Goal: Find contact information: Obtain details needed to contact an individual or organization

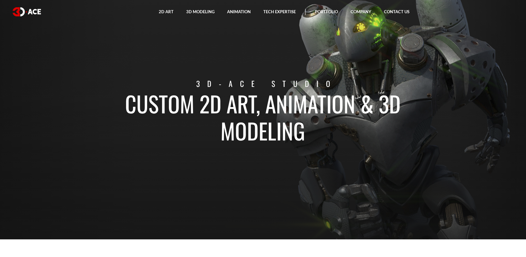
drag, startPoint x: 399, startPoint y: 131, endPoint x: 391, endPoint y: 136, distance: 9.5
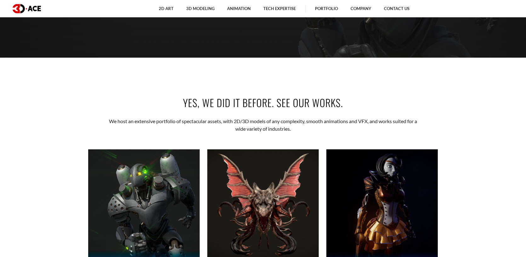
drag, startPoint x: 396, startPoint y: 118, endPoint x: 380, endPoint y: 138, distance: 24.9
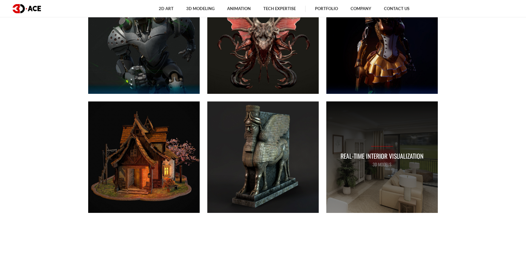
drag, startPoint x: 445, startPoint y: 102, endPoint x: 419, endPoint y: 139, distance: 44.5
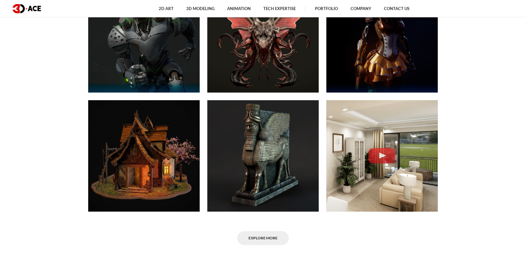
drag, startPoint x: 460, startPoint y: 105, endPoint x: 442, endPoint y: 128, distance: 28.8
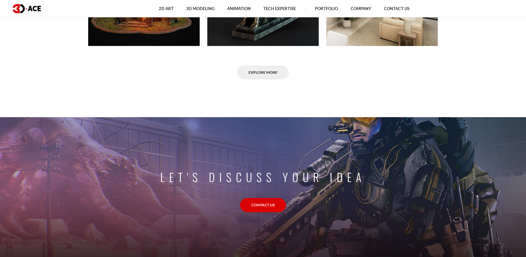
drag, startPoint x: 469, startPoint y: 95, endPoint x: 449, endPoint y: 129, distance: 39.8
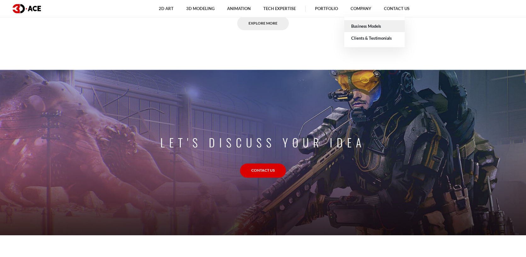
click at [376, 24] on link "Business Models" at bounding box center [375, 26] width 61 height 12
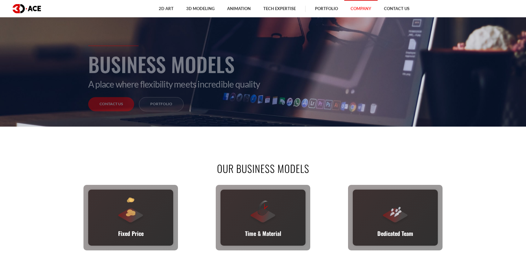
drag, startPoint x: 352, startPoint y: 117, endPoint x: 324, endPoint y: 148, distance: 41.5
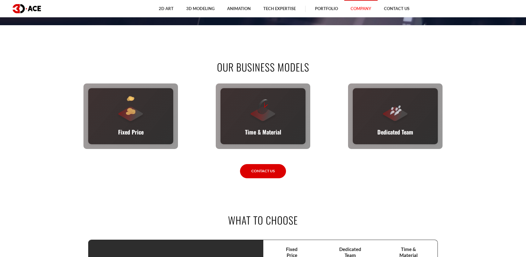
drag, startPoint x: 328, startPoint y: 137, endPoint x: 322, endPoint y: 159, distance: 22.2
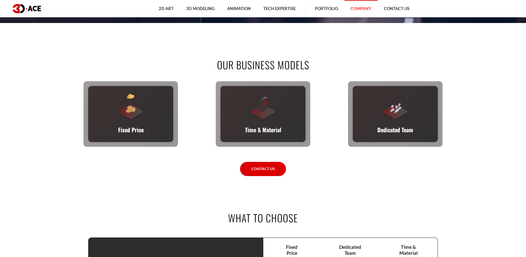
scroll to position [256, 0]
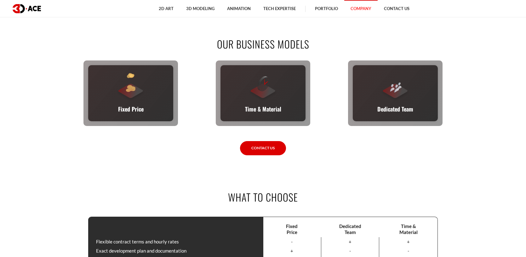
drag, startPoint x: 316, startPoint y: 178, endPoint x: 302, endPoint y: 184, distance: 15.2
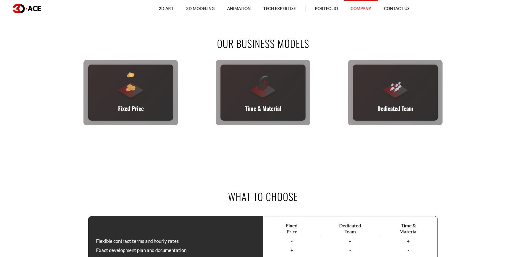
click at [271, 146] on link "Contact Us" at bounding box center [263, 148] width 46 height 14
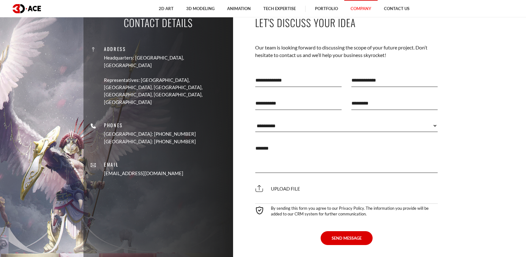
scroll to position [742, 0]
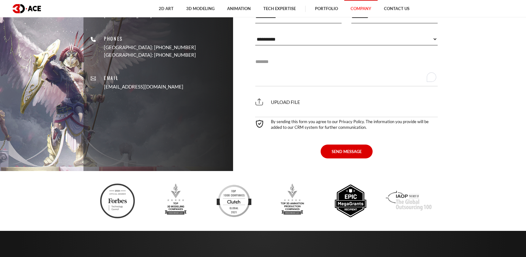
drag, startPoint x: 322, startPoint y: 158, endPoint x: 312, endPoint y: 176, distance: 20.5
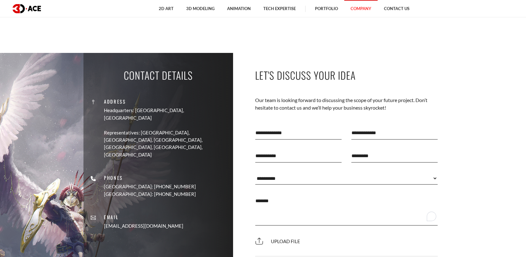
scroll to position [680, 0]
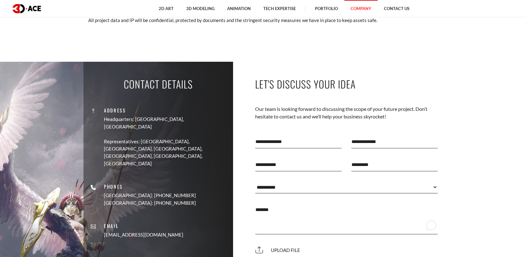
drag, startPoint x: 316, startPoint y: 157, endPoint x: 309, endPoint y: 148, distance: 11.7
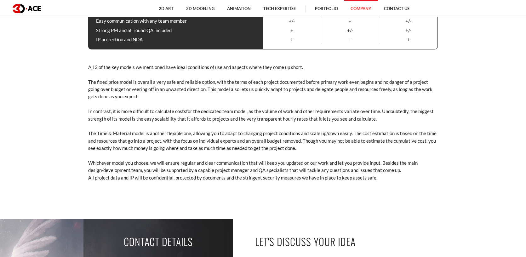
drag, startPoint x: 457, startPoint y: 86, endPoint x: 446, endPoint y: 62, distance: 26.1
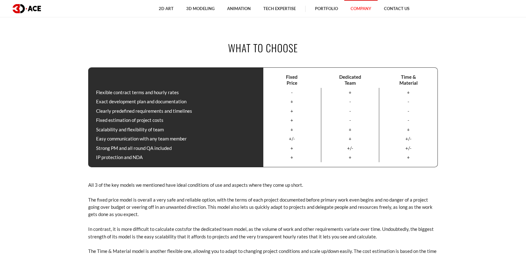
scroll to position [319, 0]
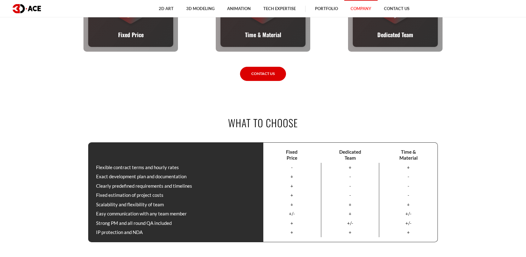
drag, startPoint x: 468, startPoint y: 98, endPoint x: 439, endPoint y: 65, distance: 44.2
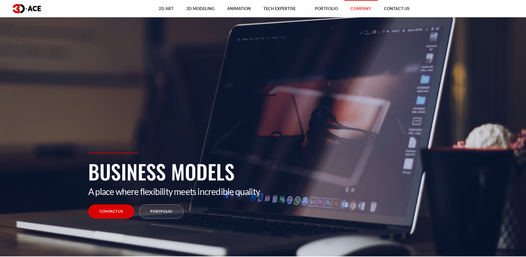
scroll to position [0, 0]
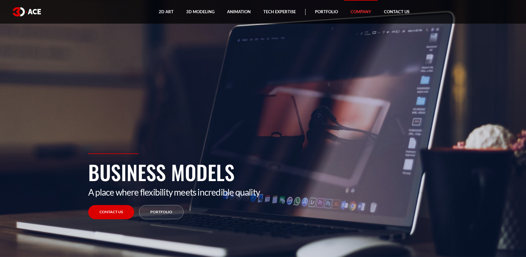
drag, startPoint x: 452, startPoint y: 71, endPoint x: 445, endPoint y: 21, distance: 49.9
click at [396, 12] on link "Contact Us" at bounding box center [397, 12] width 38 height 24
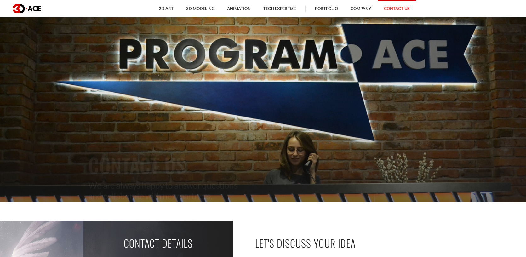
drag, startPoint x: 404, startPoint y: 97, endPoint x: 394, endPoint y: 116, distance: 21.9
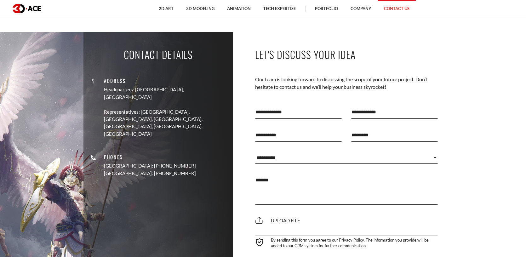
drag, startPoint x: 402, startPoint y: 107, endPoint x: 392, endPoint y: 138, distance: 32.6
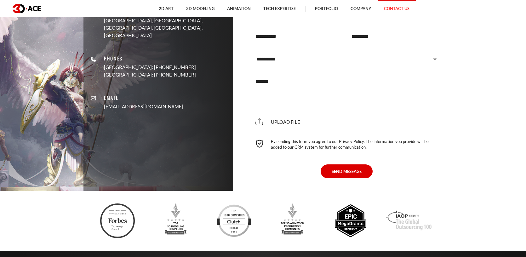
scroll to position [378, 0]
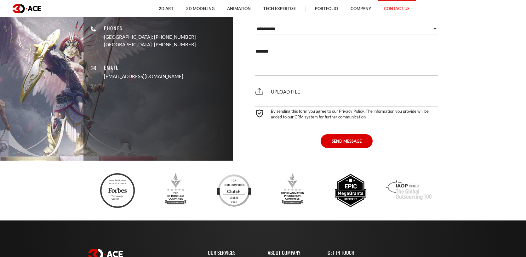
drag, startPoint x: 454, startPoint y: 104, endPoint x: 443, endPoint y: 121, distance: 19.9
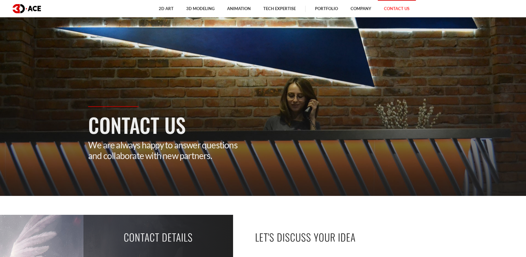
scroll to position [0, 0]
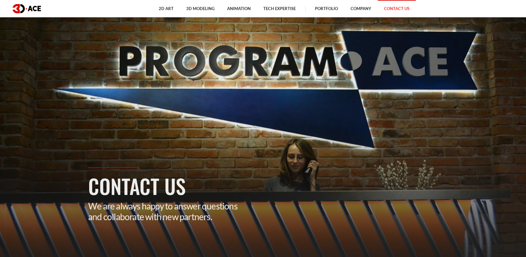
drag, startPoint x: 447, startPoint y: 68, endPoint x: 412, endPoint y: 12, distance: 66.7
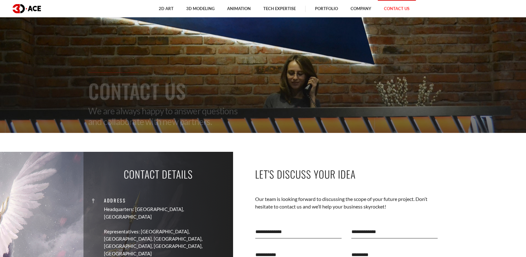
drag, startPoint x: 400, startPoint y: 122, endPoint x: 388, endPoint y: 131, distance: 14.8
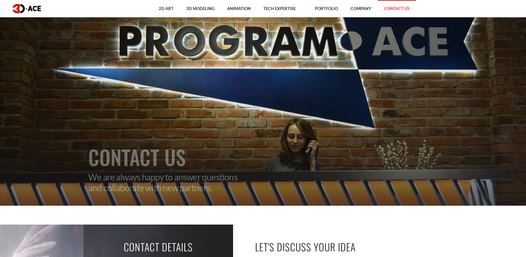
drag, startPoint x: 383, startPoint y: 97, endPoint x: 373, endPoint y: 92, distance: 11.4
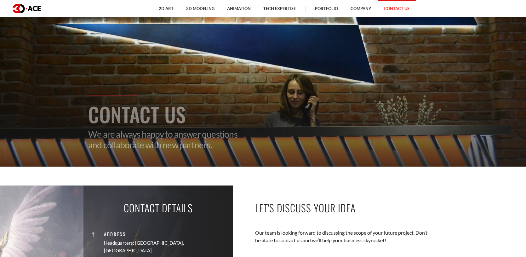
drag, startPoint x: 256, startPoint y: 161, endPoint x: 247, endPoint y: 172, distance: 14.1
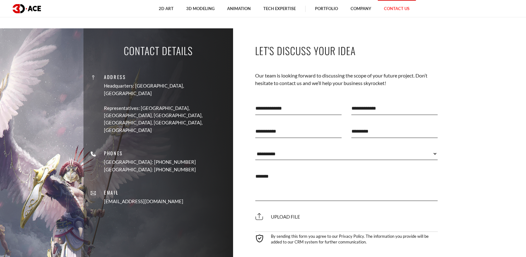
drag, startPoint x: 286, startPoint y: 147, endPoint x: 255, endPoint y: 191, distance: 54.0
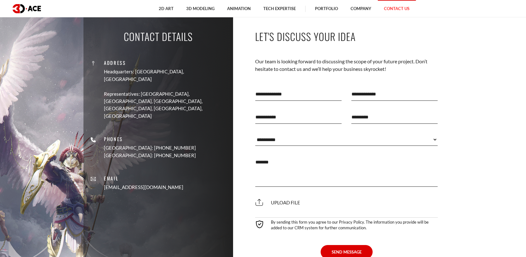
scroll to position [266, 0]
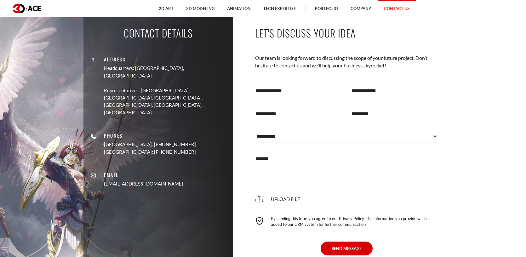
drag, startPoint x: 251, startPoint y: 181, endPoint x: 255, endPoint y: 173, distance: 8.9
click at [297, 113] on input "text" at bounding box center [298, 113] width 87 height 14
drag, startPoint x: 476, startPoint y: 109, endPoint x: 469, endPoint y: 109, distance: 6.3
click at [475, 109] on section "Contact Details Address Headquarters: Nicosia, Cyprus Representatives: USA, Can…" at bounding box center [263, 139] width 526 height 258
click at [290, 137] on select "**********" at bounding box center [346, 135] width 183 height 13
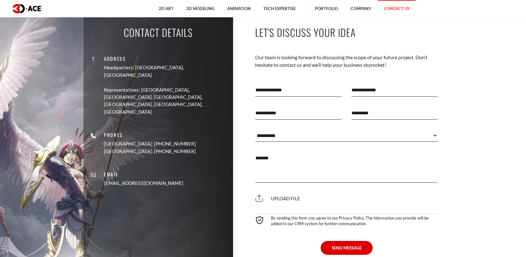
drag, startPoint x: 487, startPoint y: 112, endPoint x: 478, endPoint y: 113, distance: 9.2
click at [484, 112] on section "Contact Details Address Headquarters: Nicosia, Cyprus Representatives: USA, Can…" at bounding box center [263, 139] width 526 height 258
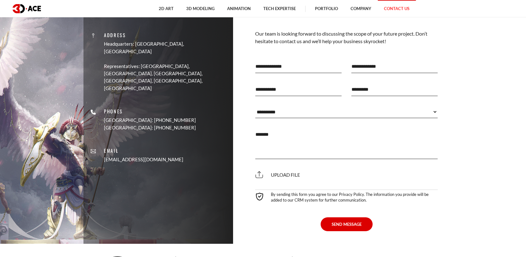
scroll to position [358, 0]
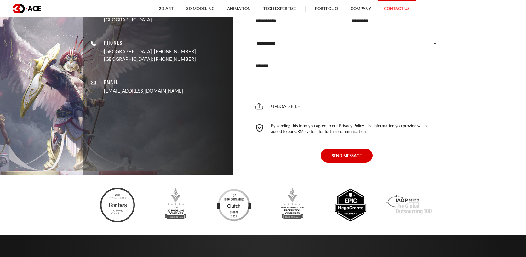
drag, startPoint x: 447, startPoint y: 137, endPoint x: 429, endPoint y: 169, distance: 36.1
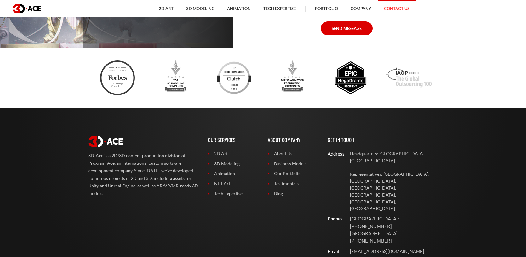
drag, startPoint x: 440, startPoint y: 168, endPoint x: 427, endPoint y: 178, distance: 16.5
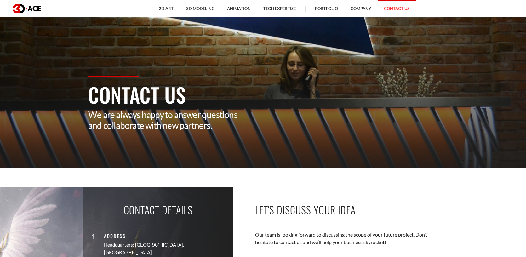
scroll to position [0, 0]
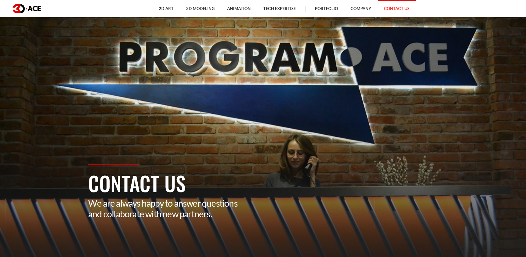
drag, startPoint x: 425, startPoint y: 161, endPoint x: 357, endPoint y: 77, distance: 108.1
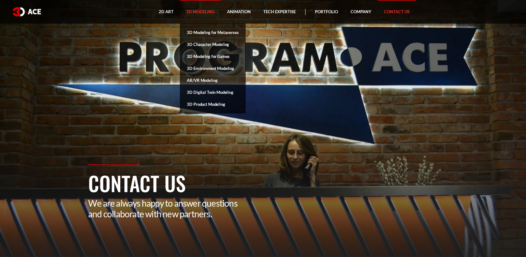
click at [201, 10] on link "3D Modeling" at bounding box center [200, 12] width 41 height 24
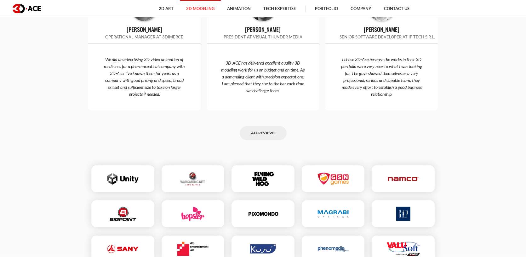
drag, startPoint x: 196, startPoint y: 127, endPoint x: 200, endPoint y: 123, distance: 6.3
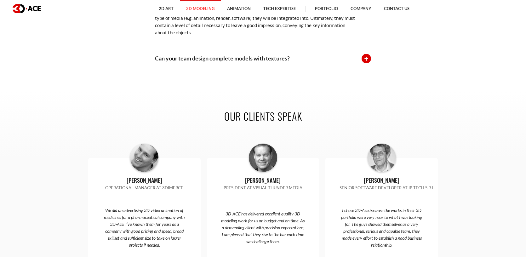
drag, startPoint x: 196, startPoint y: 128, endPoint x: 213, endPoint y: 121, distance: 18.6
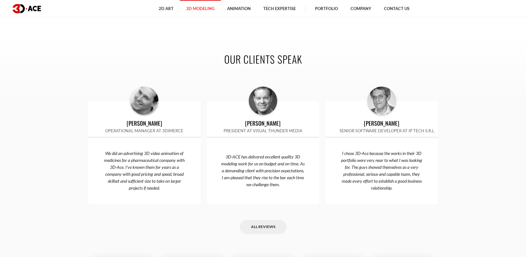
drag, startPoint x: 449, startPoint y: 96, endPoint x: 450, endPoint y: 108, distance: 12.3
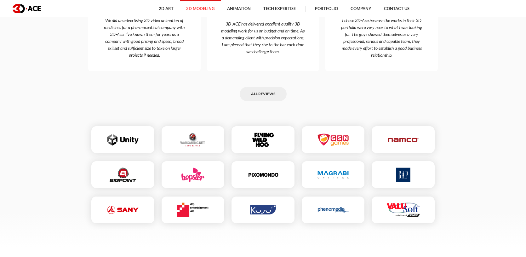
scroll to position [1664, 0]
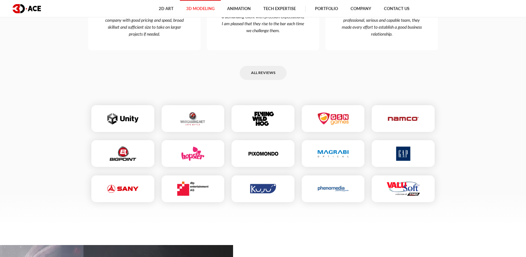
drag, startPoint x: 467, startPoint y: 91, endPoint x: 464, endPoint y: 79, distance: 12.7
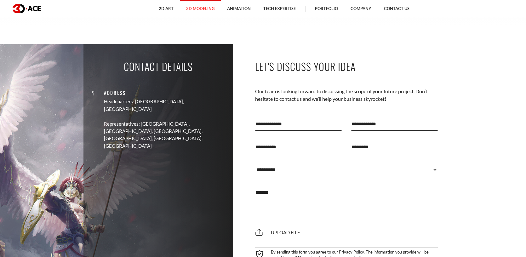
scroll to position [1962, 0]
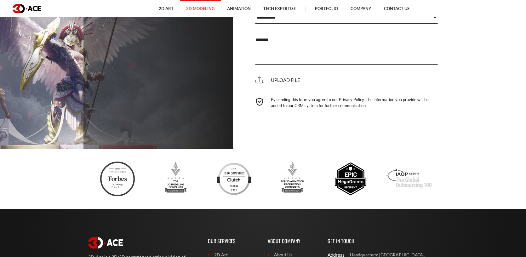
drag, startPoint x: 468, startPoint y: 121, endPoint x: 463, endPoint y: 129, distance: 9.8
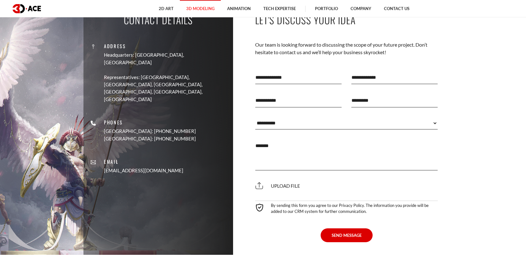
drag, startPoint x: 469, startPoint y: 83, endPoint x: 461, endPoint y: 69, distance: 15.8
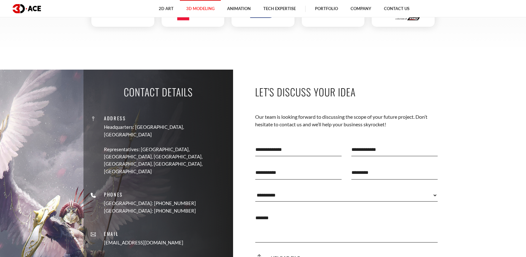
scroll to position [1694, 0]
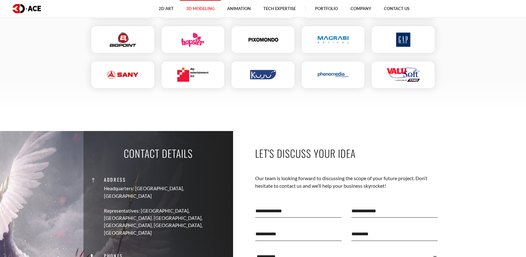
drag, startPoint x: 471, startPoint y: 84, endPoint x: 465, endPoint y: 81, distance: 6.5
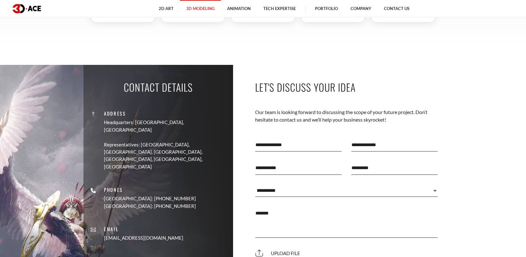
drag, startPoint x: 472, startPoint y: 135, endPoint x: 452, endPoint y: 175, distance: 44.3
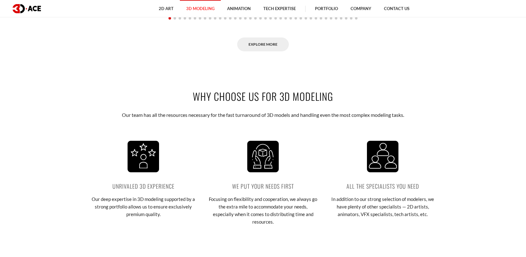
scroll to position [0, 0]
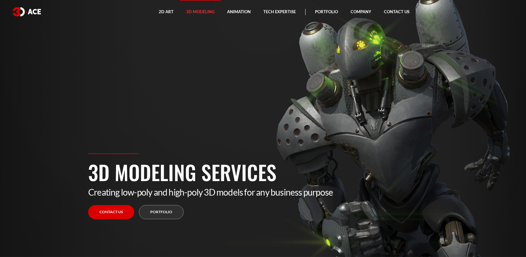
drag, startPoint x: 462, startPoint y: 152, endPoint x: 426, endPoint y: 29, distance: 128.1
